Goal: Check status

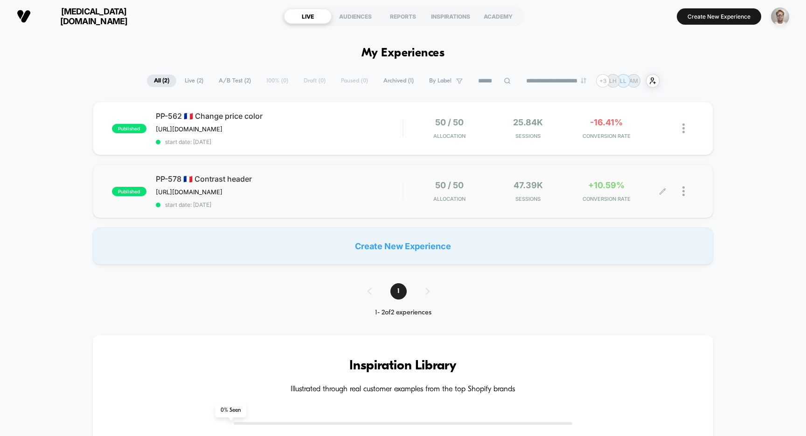
click at [491, 188] on div "47.39k Sessions" at bounding box center [528, 191] width 74 height 22
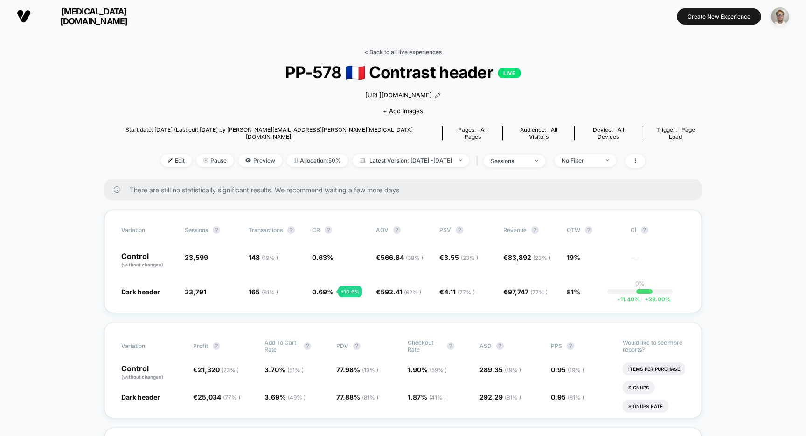
click at [412, 54] on link "< Back to all live experiences" at bounding box center [402, 51] width 77 height 7
